Goal: Task Accomplishment & Management: Complete application form

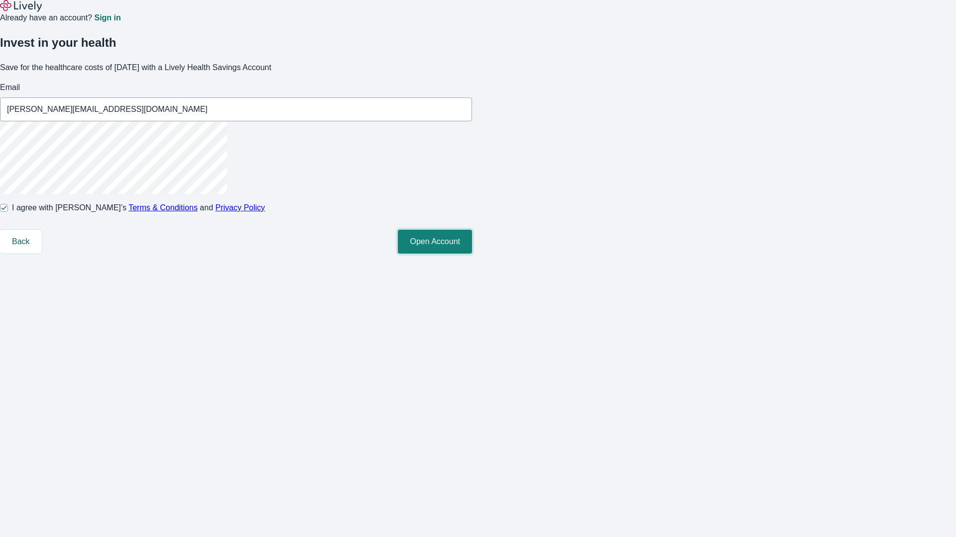
click at [472, 254] on button "Open Account" at bounding box center [435, 242] width 74 height 24
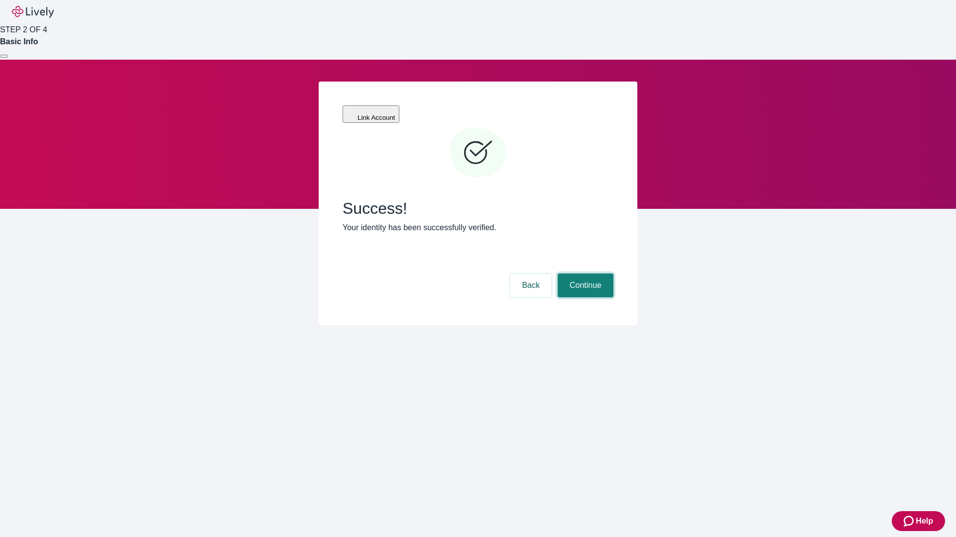
click at [584, 274] on button "Continue" at bounding box center [585, 286] width 56 height 24
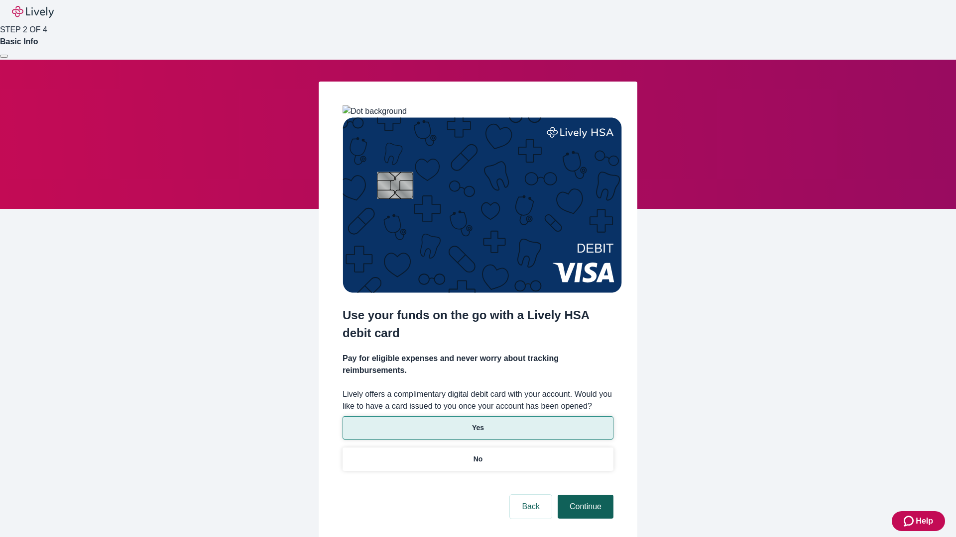
click at [477, 454] on p "No" at bounding box center [477, 459] width 9 height 10
click at [584, 495] on button "Continue" at bounding box center [585, 507] width 56 height 24
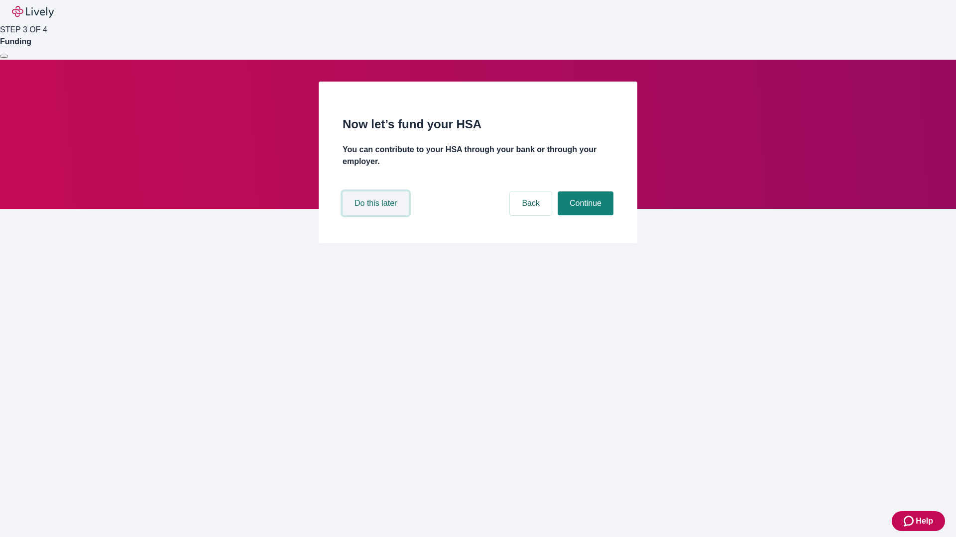
click at [377, 215] on button "Do this later" at bounding box center [375, 204] width 66 height 24
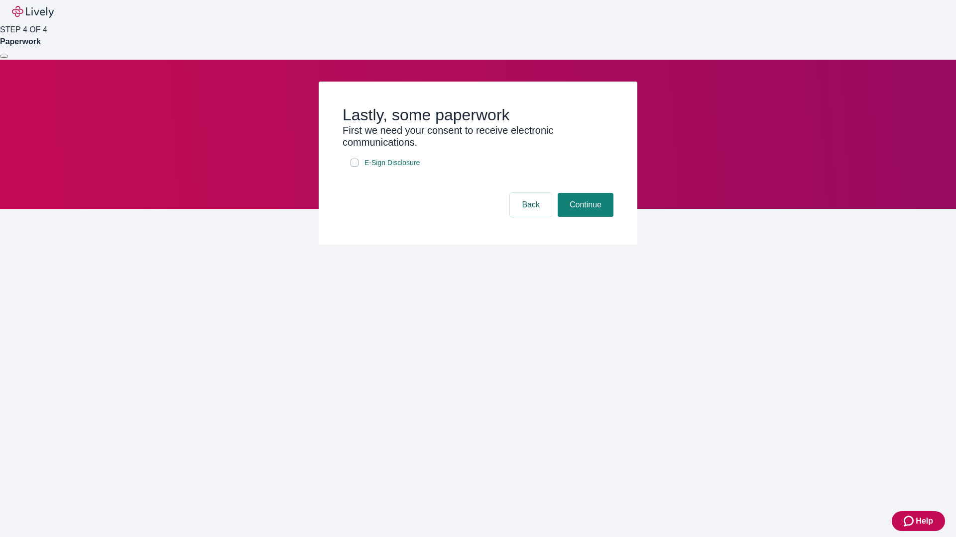
click at [354, 167] on input "E-Sign Disclosure" at bounding box center [354, 163] width 8 height 8
checkbox input "true"
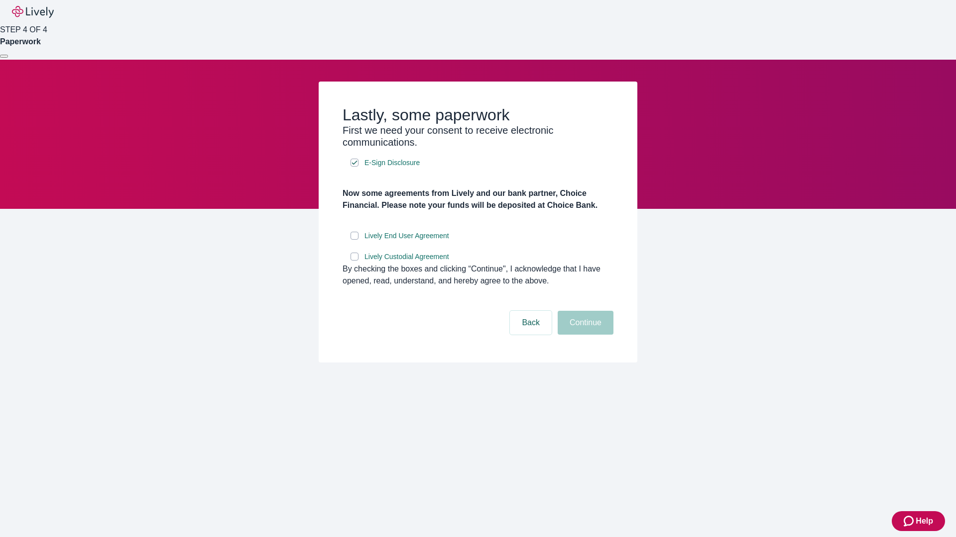
click at [354, 240] on input "Lively End User Agreement" at bounding box center [354, 236] width 8 height 8
checkbox input "true"
click at [354, 261] on input "Lively Custodial Agreement" at bounding box center [354, 257] width 8 height 8
checkbox input "true"
click at [584, 335] on button "Continue" at bounding box center [585, 323] width 56 height 24
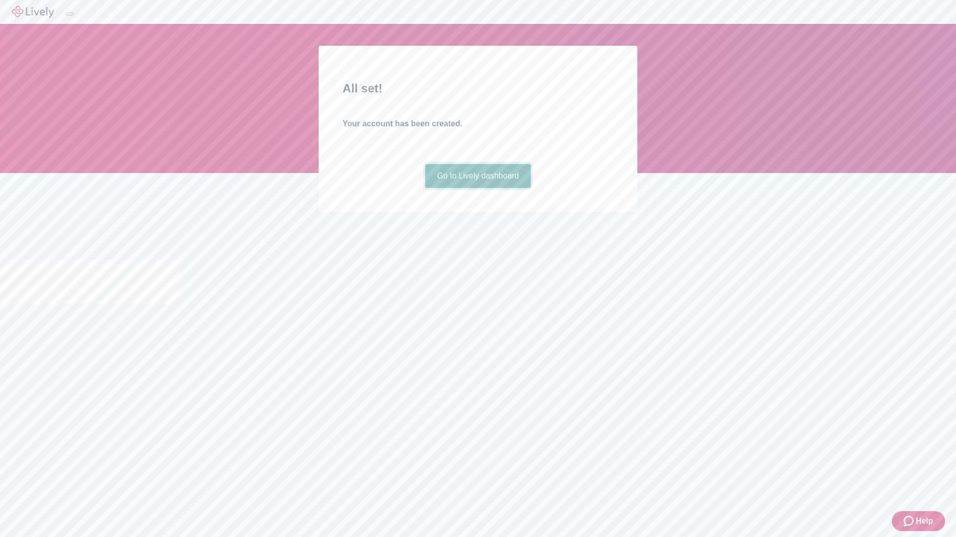
click at [477, 188] on link "Go to Lively dashboard" at bounding box center [478, 176] width 106 height 24
